Goal: Navigation & Orientation: Find specific page/section

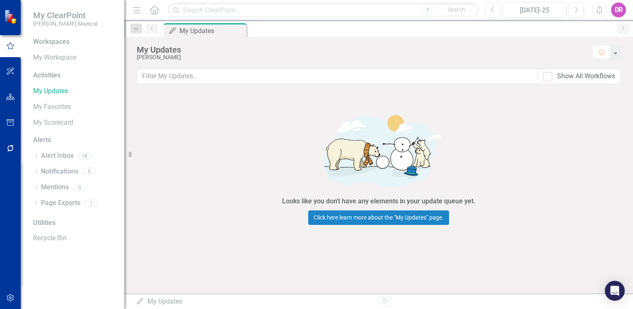
click at [153, 14] on link "Home" at bounding box center [154, 10] width 11 height 12
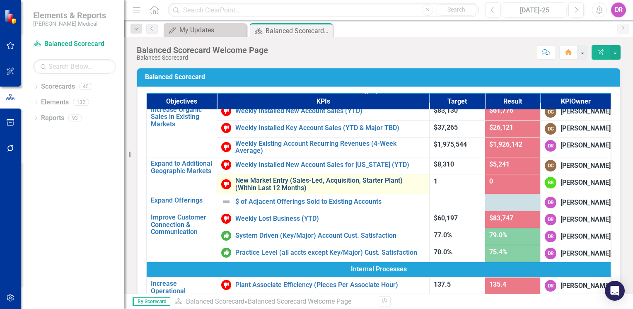
scroll to position [83, 0]
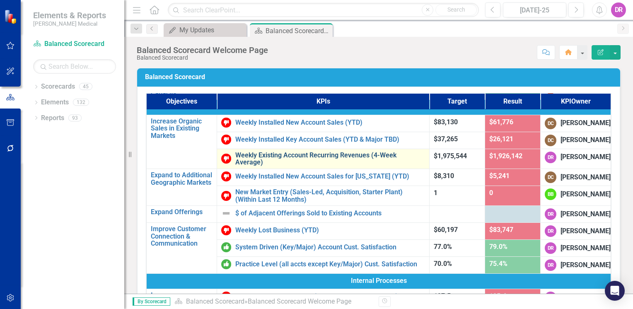
click at [256, 166] on link "Weekly Existing Account Recurring Revenues (4-Week Average)" at bounding box center [330, 159] width 190 height 15
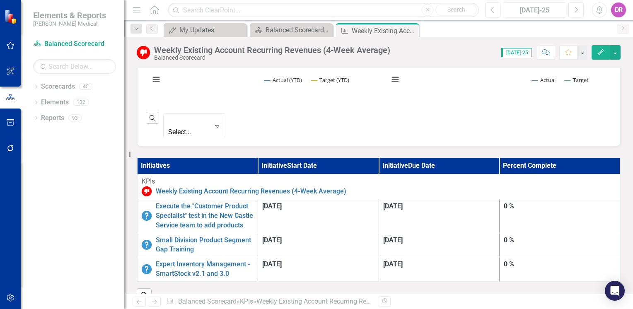
scroll to position [414, 0]
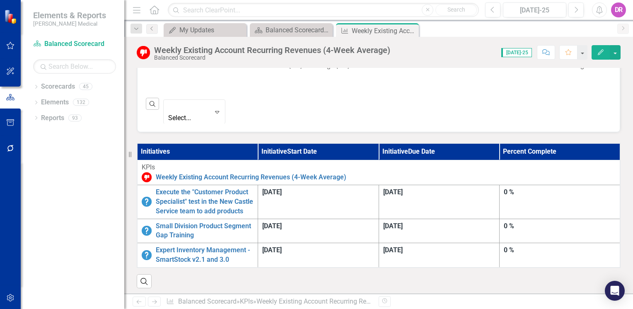
click at [214, 222] on div "Small Division Product Segment Gap Training" at bounding box center [198, 231] width 112 height 19
click at [212, 222] on link "Small Division Product Segment Gap Training" at bounding box center [205, 231] width 98 height 19
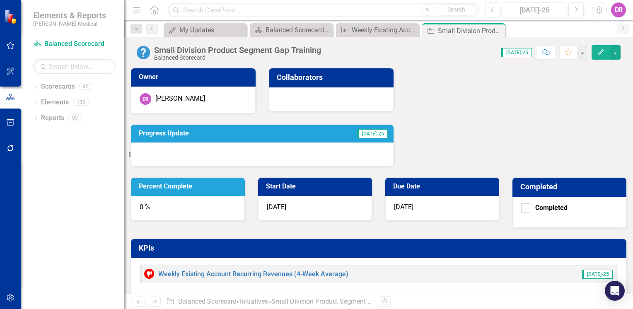
click at [310, 172] on div "Owner [PERSON_NAME] Collaborators Progress Update [DATE]-25 Percent Complete 0 …" at bounding box center [379, 204] width 496 height 292
drag, startPoint x: 130, startPoint y: 158, endPoint x: 123, endPoint y: 157, distance: 6.7
click at [123, 157] on div "Elements & Reports [PERSON_NAME] Medical Scorecard Balanced Scorecard Search Dr…" at bounding box center [62, 154] width 124 height 309
click at [287, 28] on div "Balanced Scorecard Welcome Page" at bounding box center [293, 30] width 55 height 10
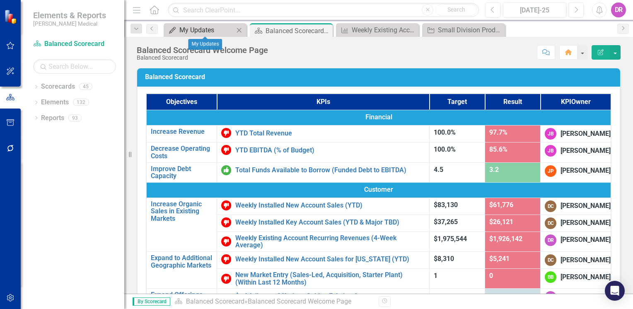
click at [210, 30] on div "My Updates" at bounding box center [206, 30] width 55 height 10
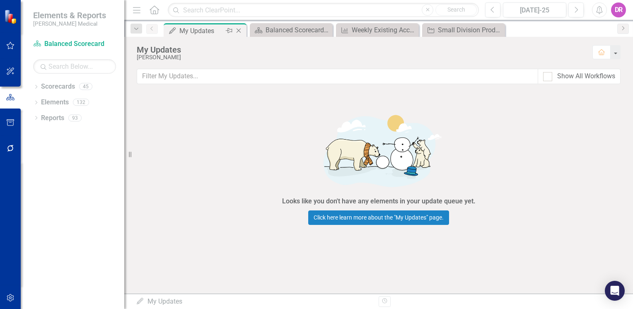
click at [237, 32] on icon at bounding box center [239, 31] width 5 height 5
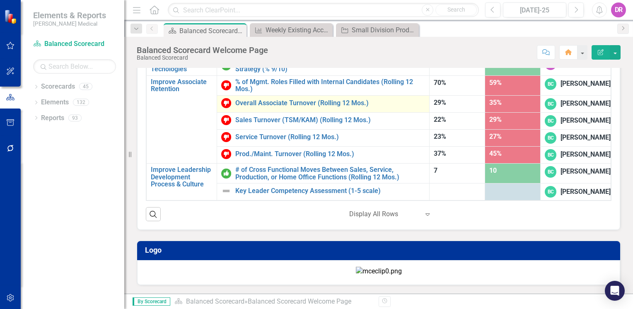
scroll to position [497, 0]
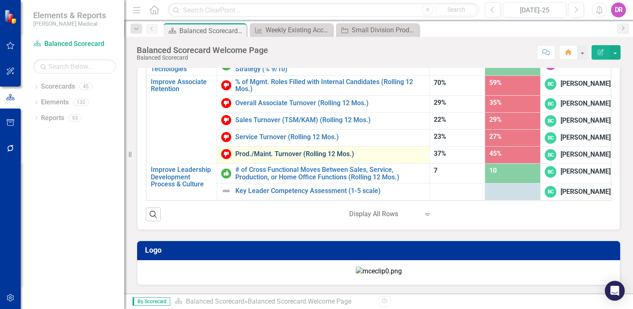
click at [302, 150] on link "Prod./Maint. Turnover (Rolling 12 Mos.)" at bounding box center [330, 153] width 190 height 7
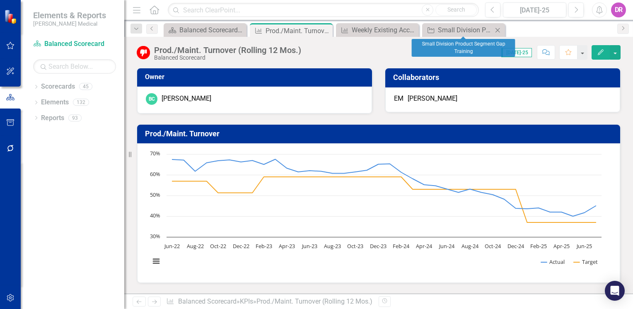
click at [498, 32] on icon "Close" at bounding box center [497, 30] width 8 height 7
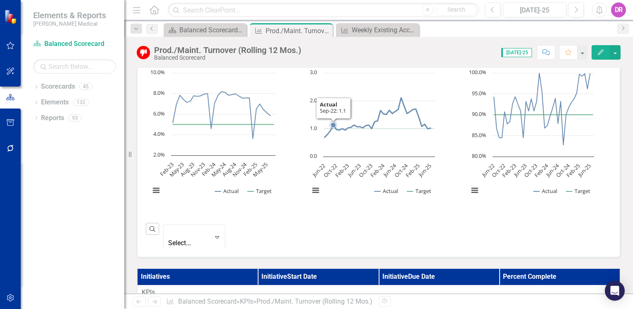
scroll to position [331, 0]
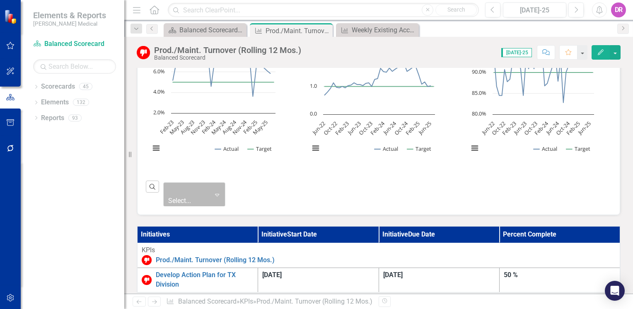
click at [221, 191] on icon "Expand" at bounding box center [217, 194] width 8 height 7
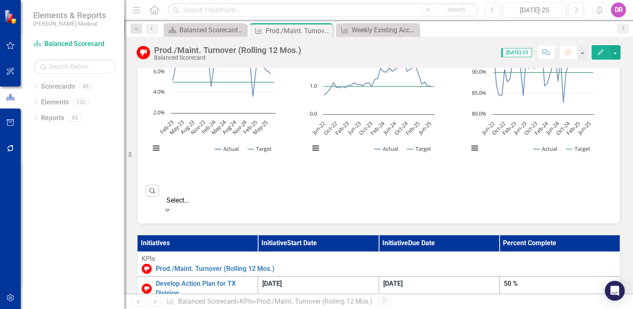
click at [172, 207] on icon "Expand" at bounding box center [167, 210] width 8 height 7
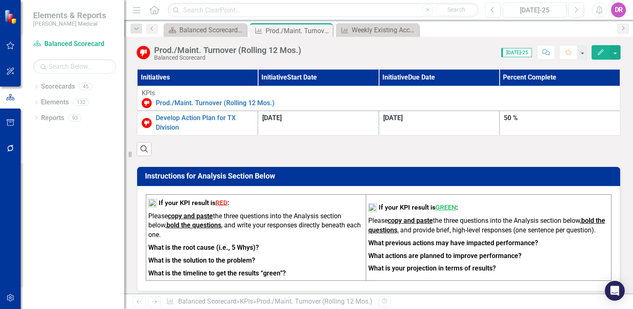
scroll to position [456, 0]
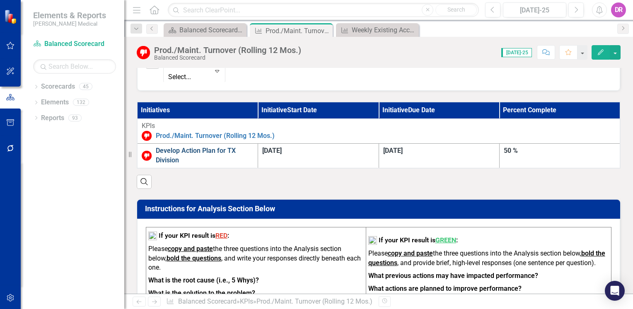
click at [227, 146] on link "Develop Action Plan for TX Division" at bounding box center [205, 155] width 98 height 19
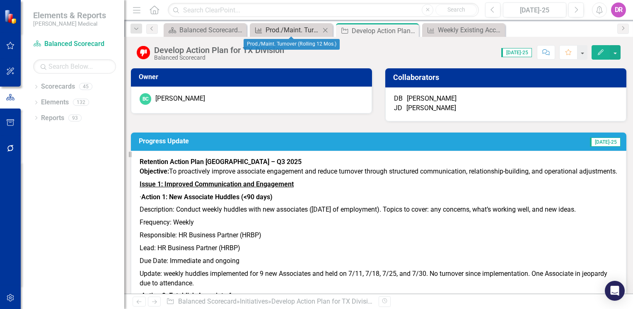
click at [291, 32] on div "Prod./Maint. Turnover (Rolling 12 Mos.)" at bounding box center [293, 30] width 55 height 10
